Goal: Information Seeking & Learning: Understand process/instructions

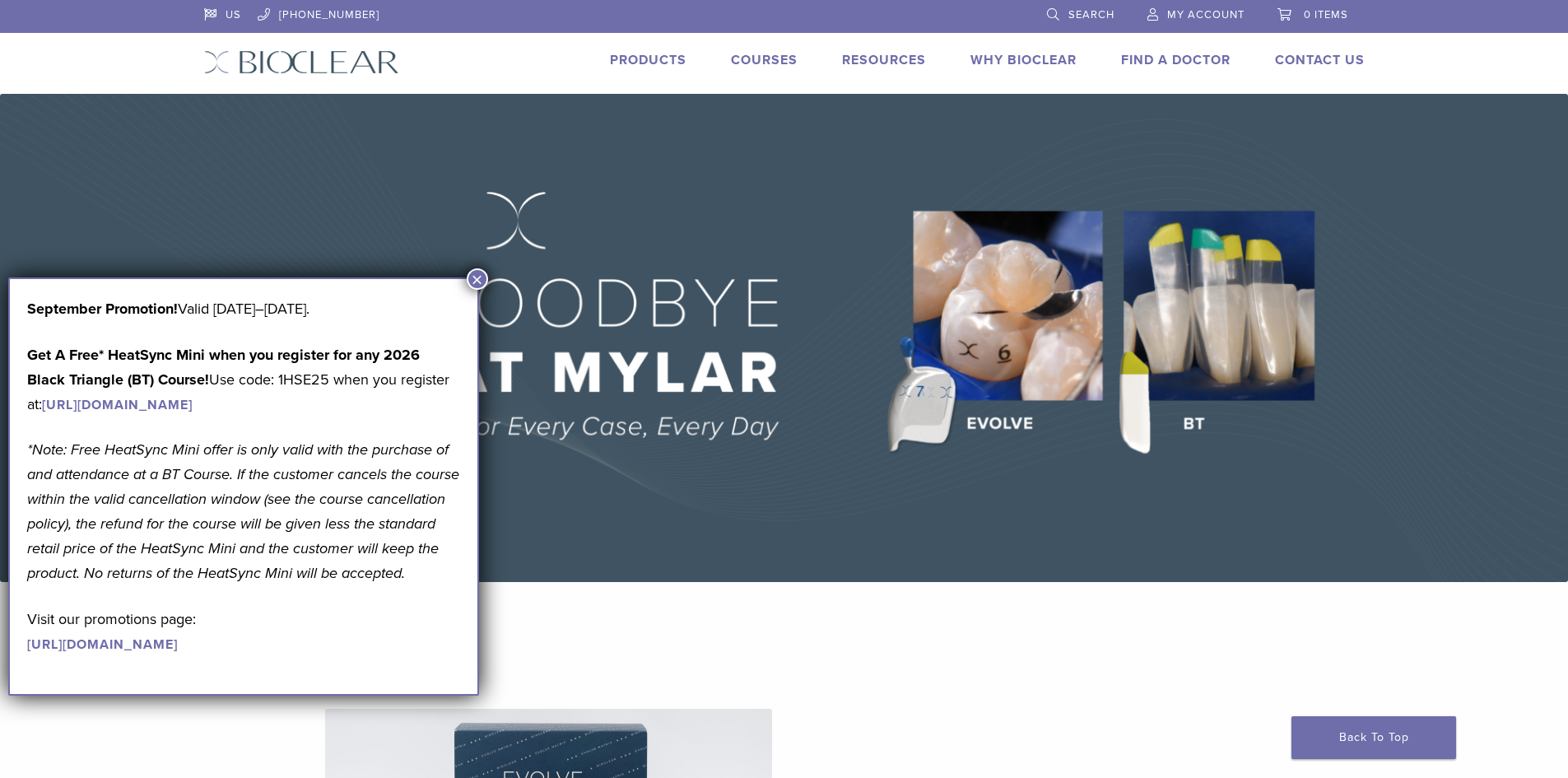
click at [483, 274] on button "×" at bounding box center [476, 279] width 21 height 21
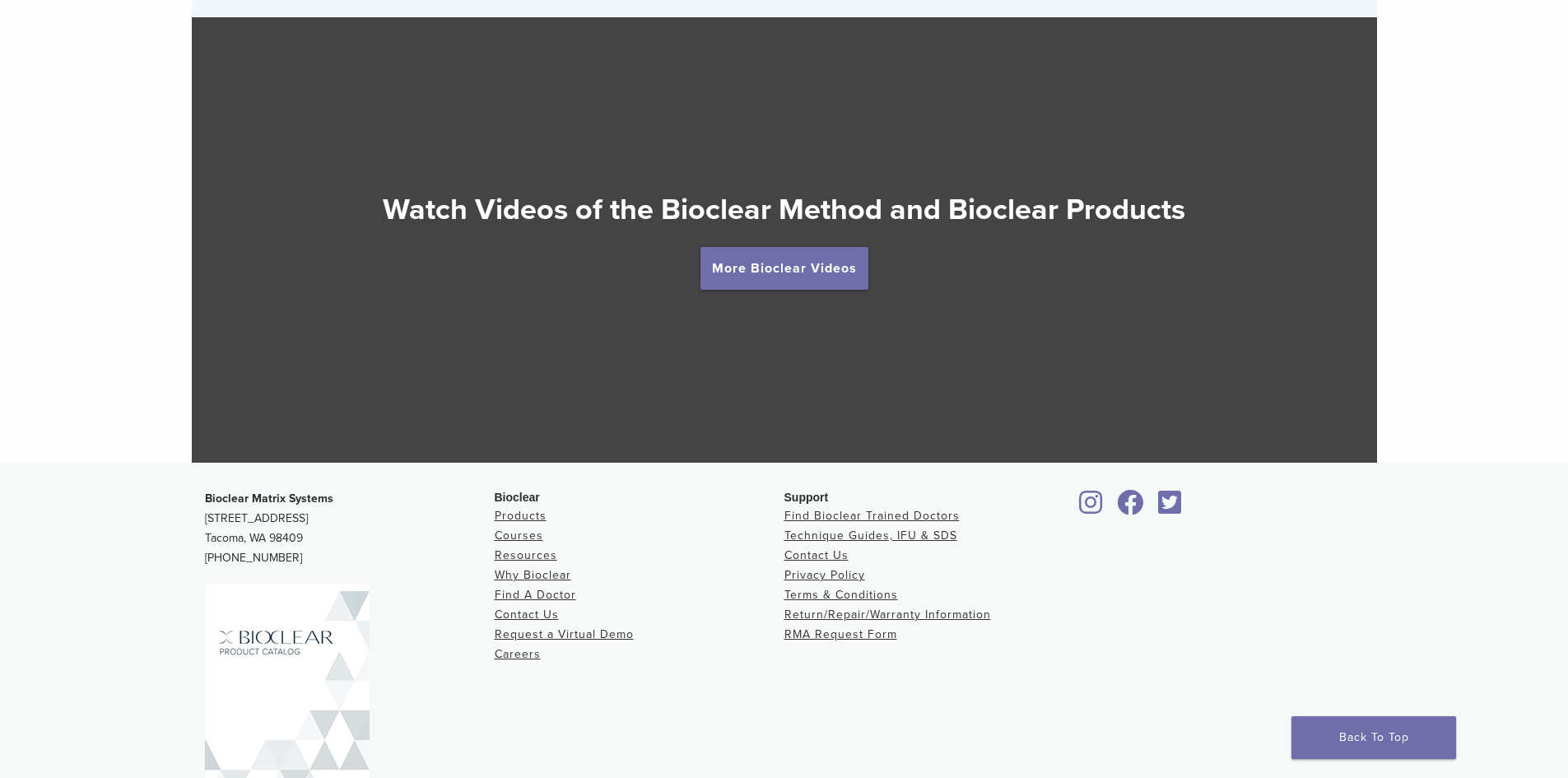
scroll to position [2998, 0]
click at [764, 275] on link "More Bioclear Videos" at bounding box center [784, 268] width 168 height 43
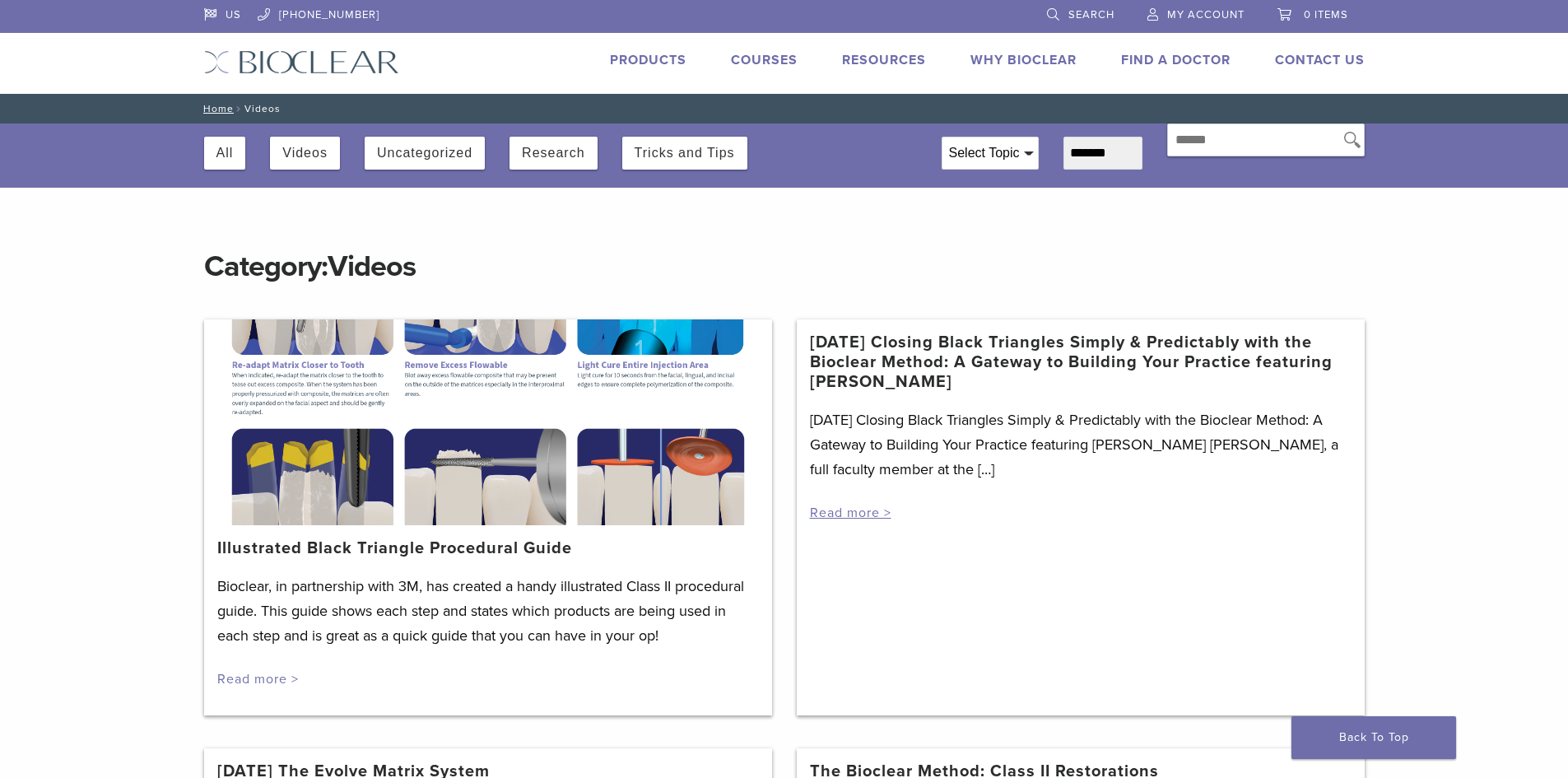
click at [244, 678] on link "Read more >" at bounding box center [257, 679] width 82 height 16
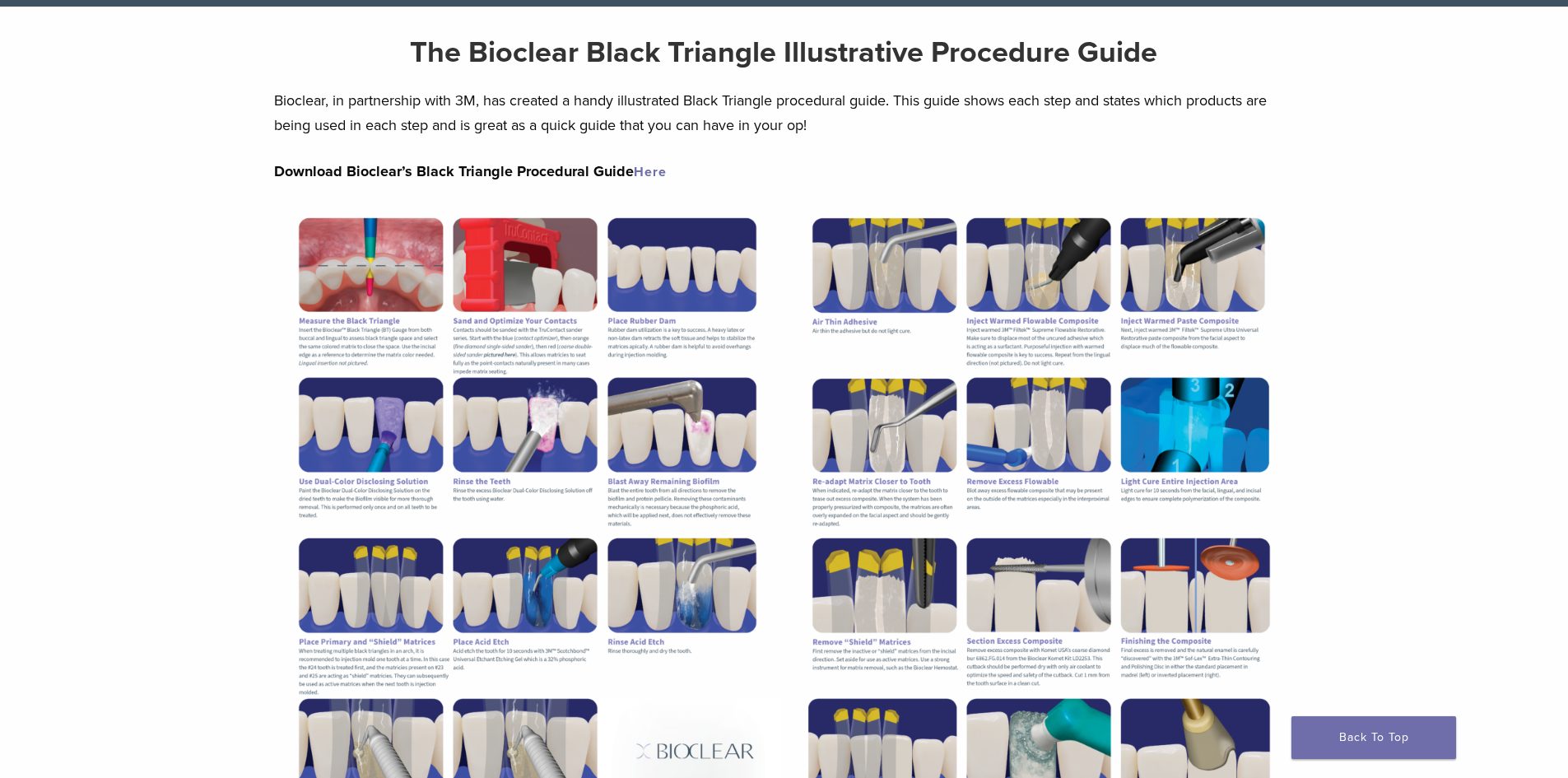
scroll to position [82, 0]
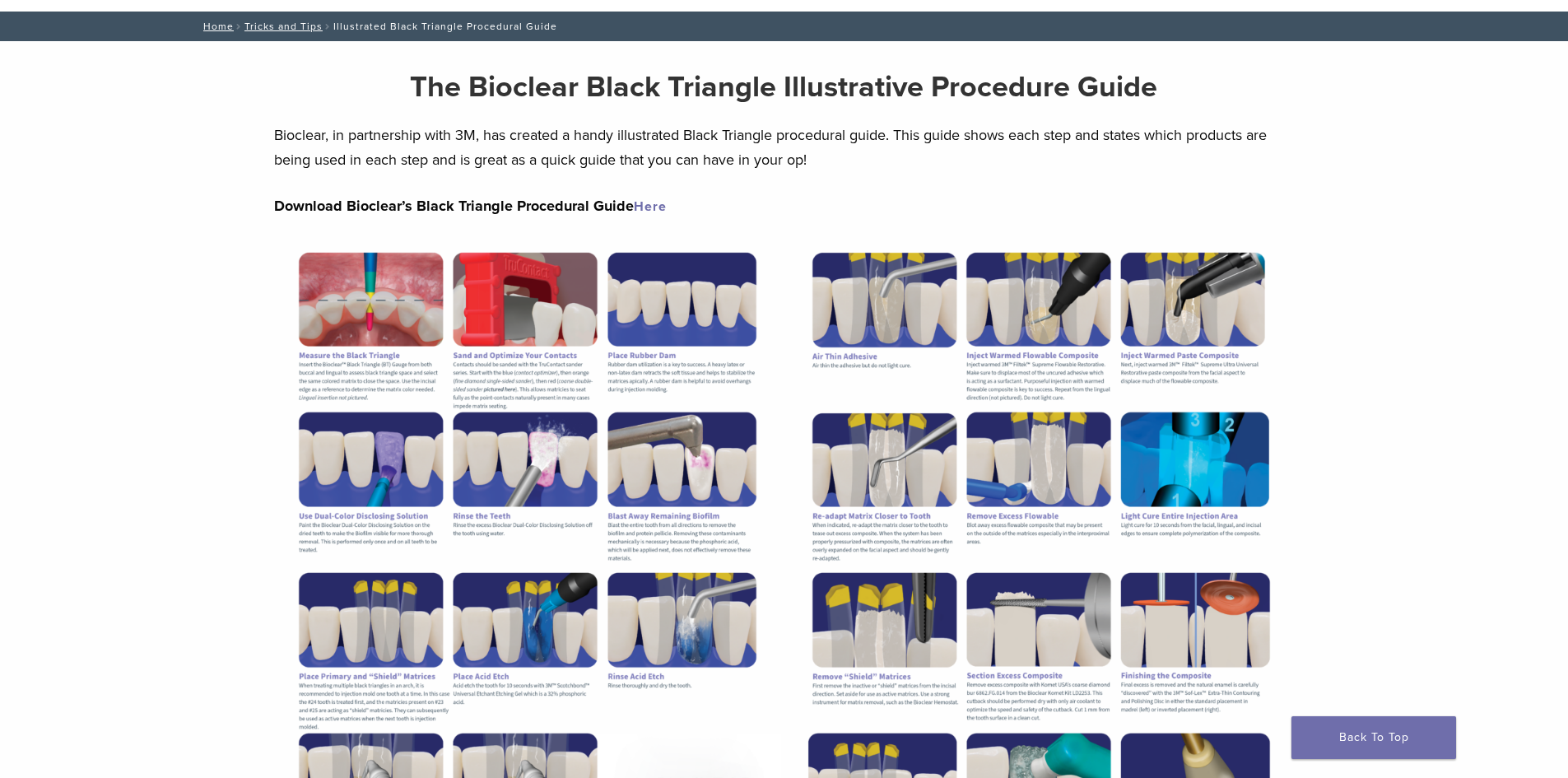
click at [644, 207] on link "Here" at bounding box center [650, 207] width 33 height 16
